Goal: Find specific page/section: Find specific page/section

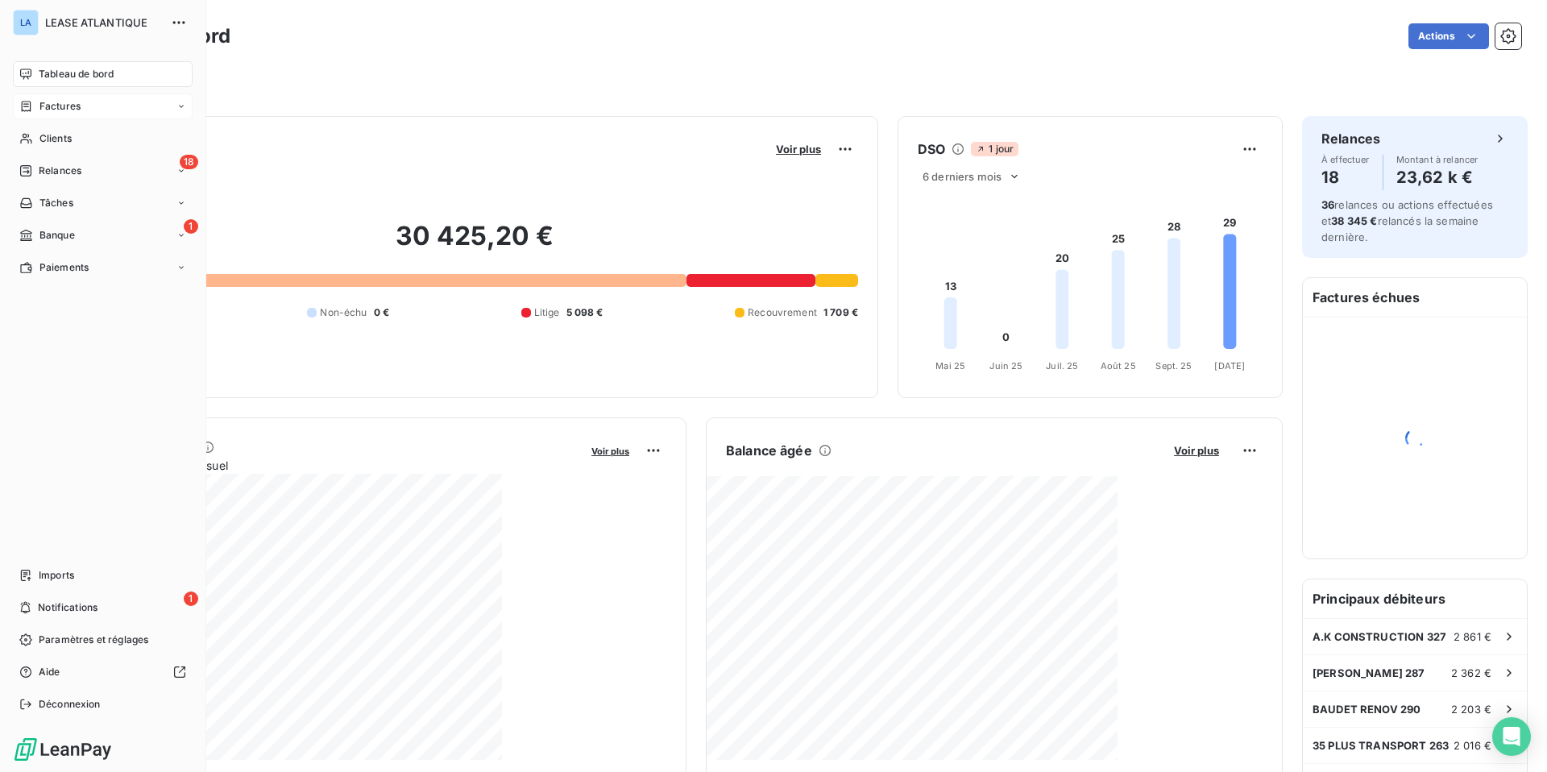
click at [44, 104] on span "Factures" at bounding box center [59, 106] width 41 height 14
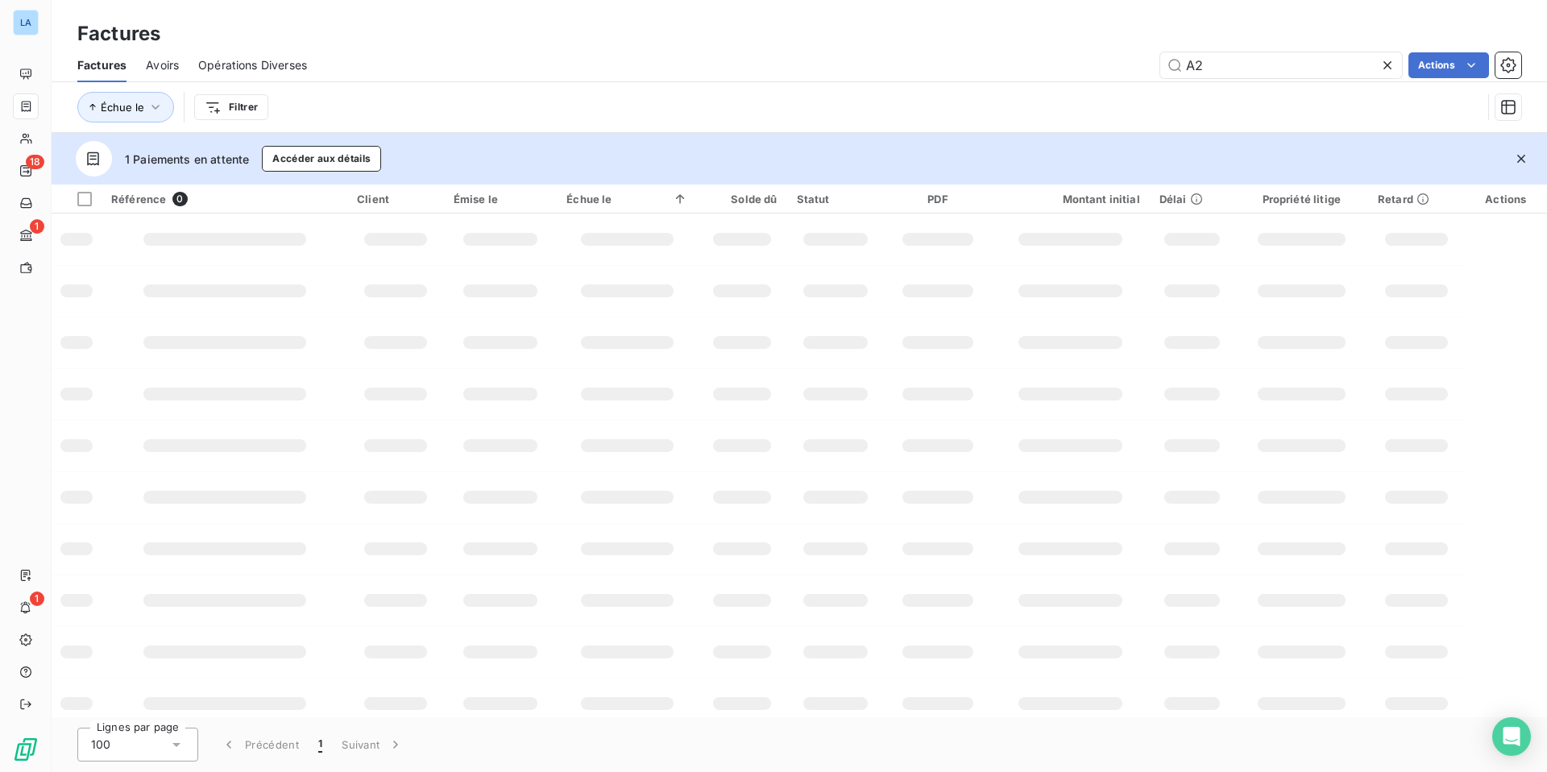
click at [1217, 61] on icon at bounding box center [1387, 65] width 16 height 16
click at [1199, 64] on input "text" at bounding box center [1281, 65] width 242 height 26
click at [1217, 68] on input "MORIN" at bounding box center [1281, 65] width 242 height 26
click at [96, 57] on span "Factures" at bounding box center [101, 65] width 49 height 16
click at [1217, 68] on input "MORIN" at bounding box center [1281, 65] width 242 height 26
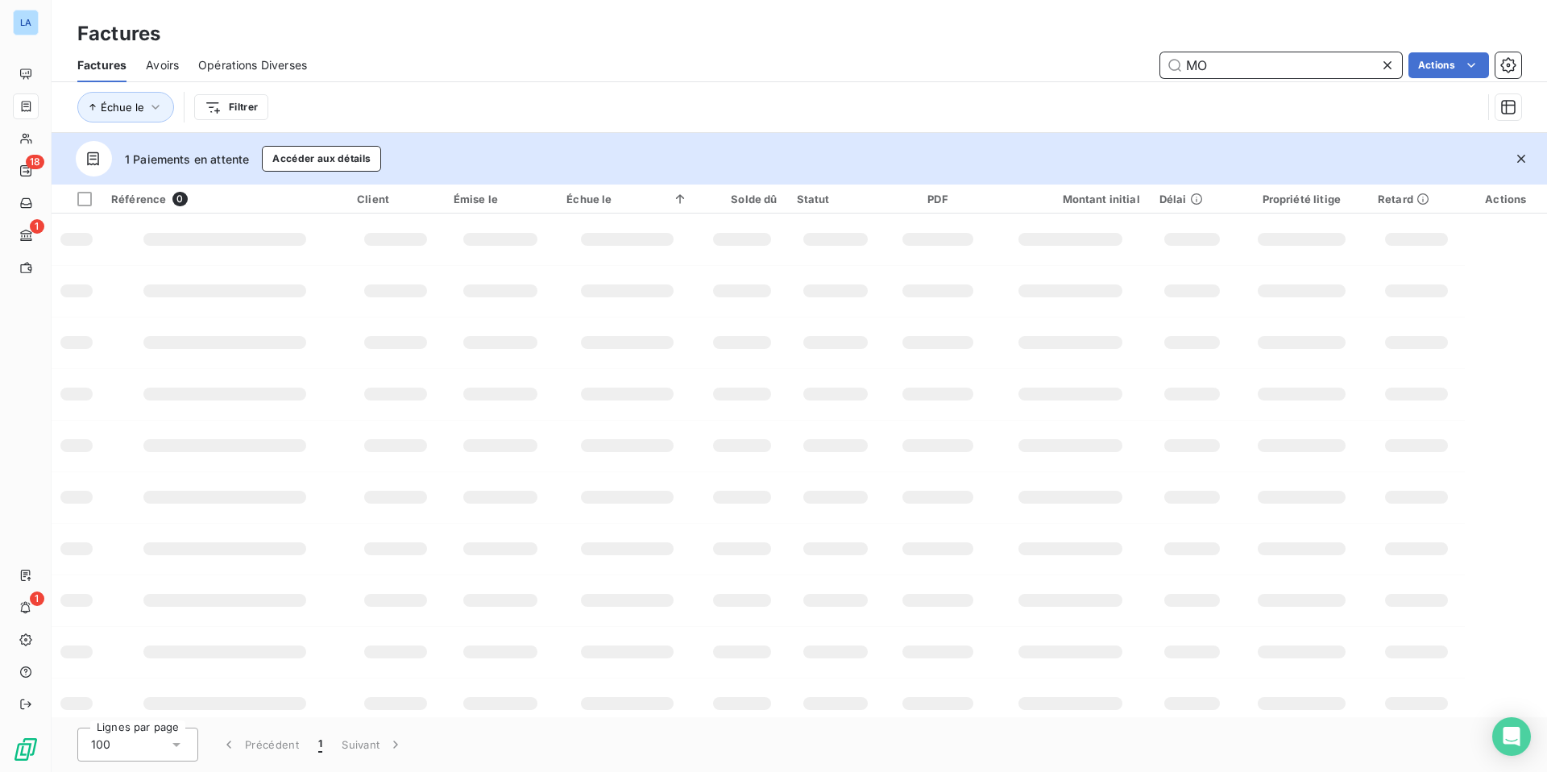
type input "M"
type input "[PERSON_NAME]"
